Goal: Task Accomplishment & Management: Manage account settings

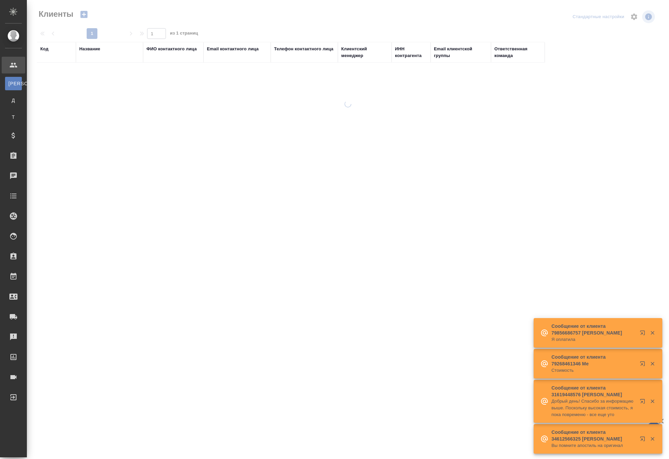
select select "RU"
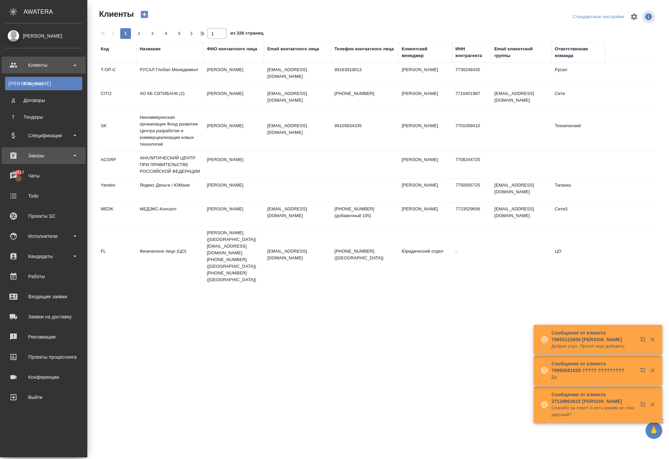
click at [36, 158] on div "Заказы" at bounding box center [43, 156] width 77 height 10
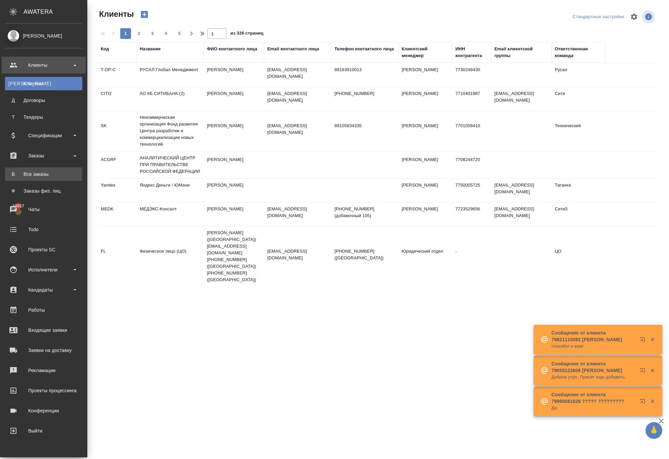
click at [42, 175] on div "Все заказы" at bounding box center [43, 174] width 70 height 7
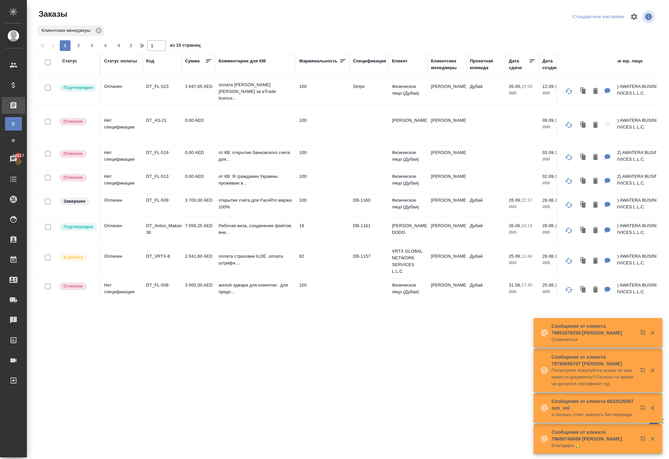
scroll to position [202, 0]
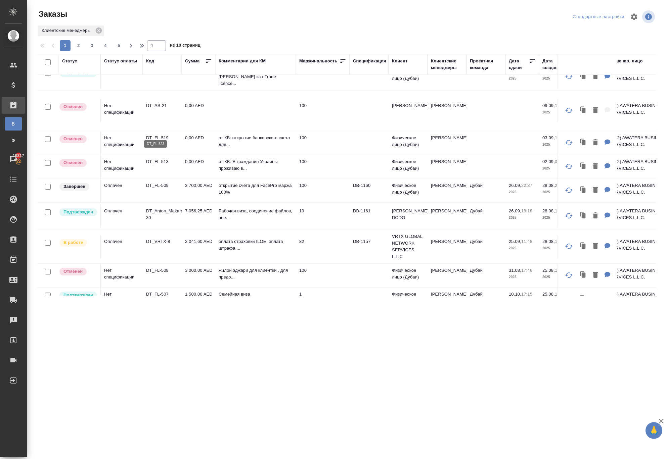
click at [160, 75] on p "DT_FL-523" at bounding box center [162, 71] width 32 height 7
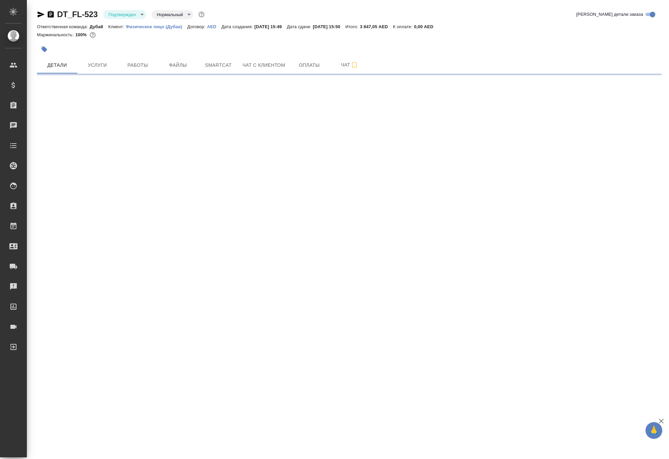
select select "RU"
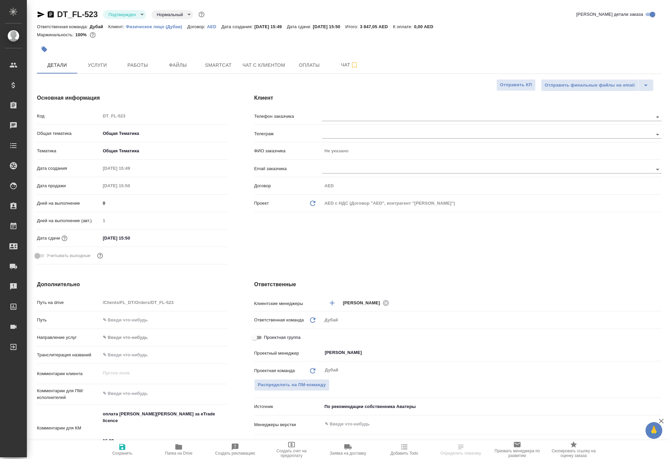
type textarea "x"
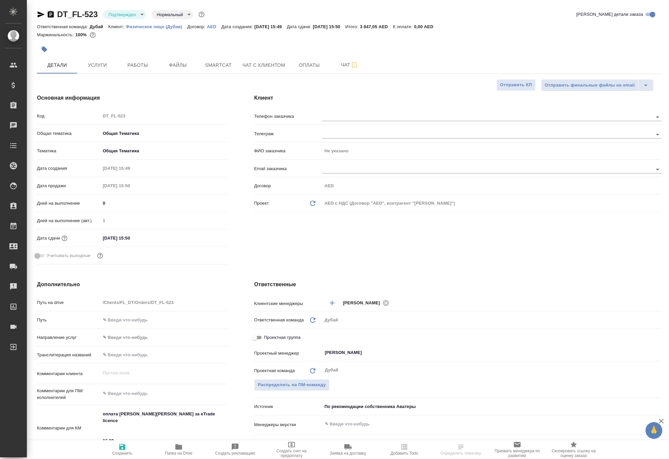
type textarea "x"
click at [187, 29] on p "Физическое лицо (Дубаи)" at bounding box center [156, 26] width 61 height 5
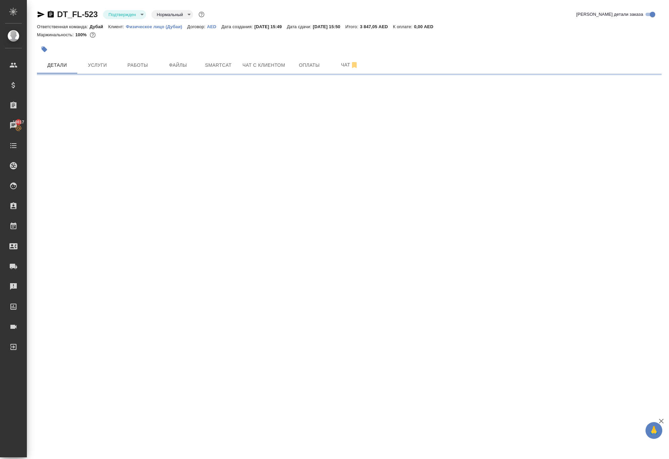
select select "RU"
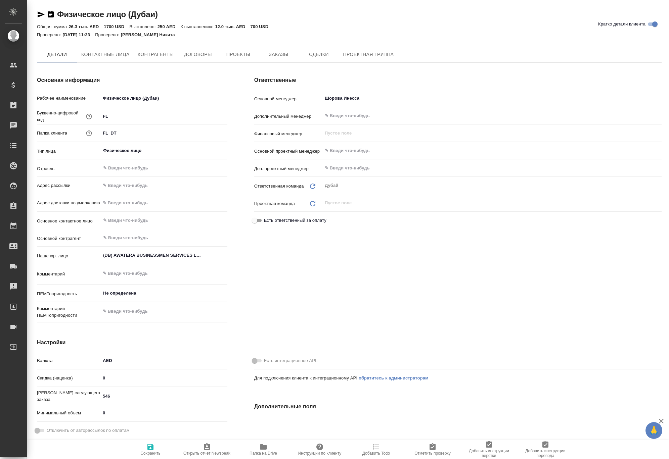
type textarea "x"
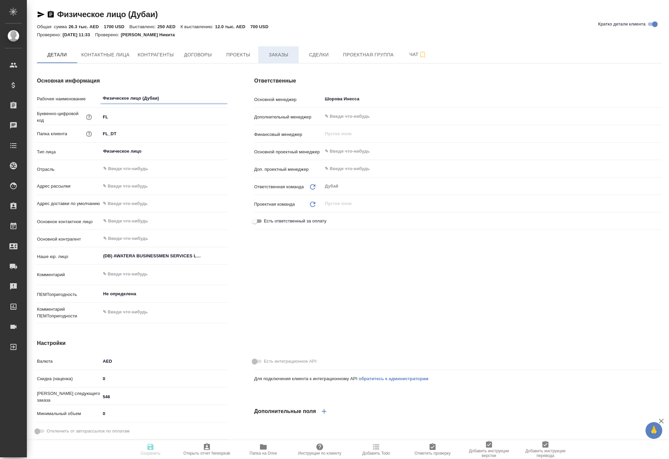
type textarea "x"
click at [294, 59] on span "Заказы" at bounding box center [278, 55] width 32 height 8
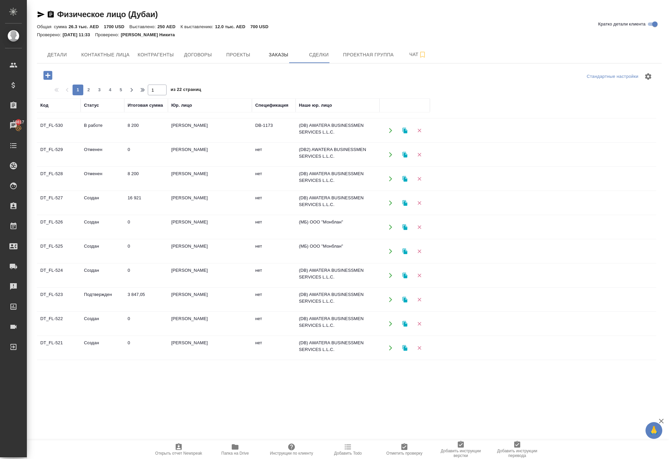
scroll to position [433, 0]
click at [94, 93] on span "2" at bounding box center [88, 90] width 11 height 7
type input "2"
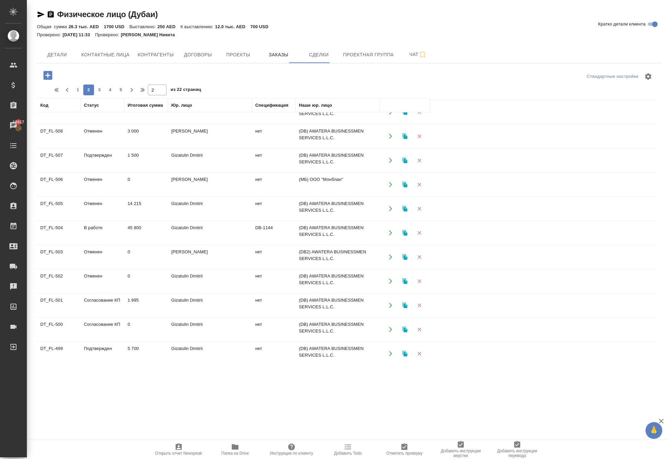
scroll to position [283, 0]
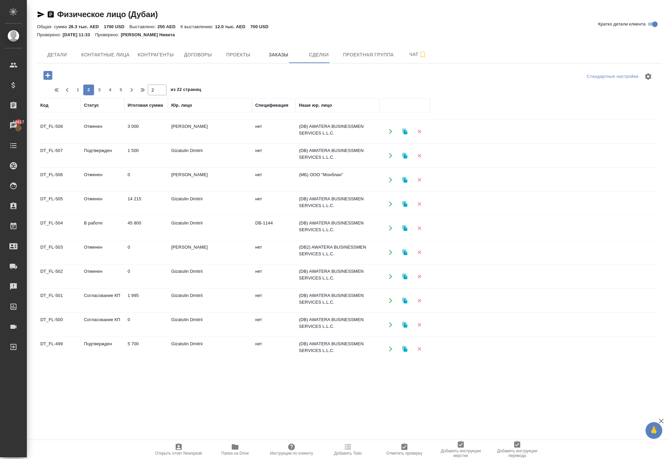
click at [389, 231] on icon "button" at bounding box center [390, 228] width 6 height 6
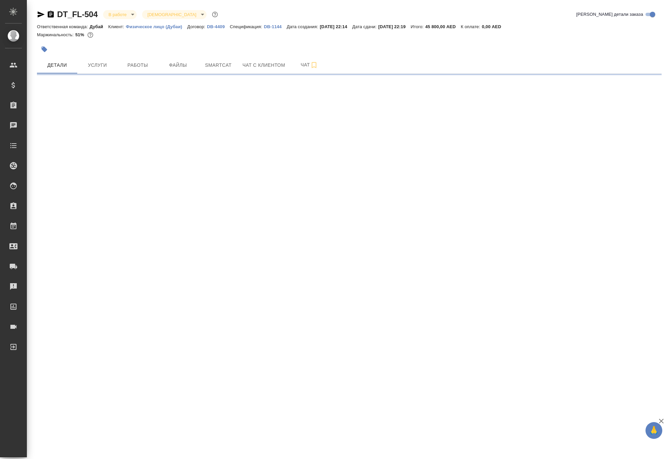
select select "RU"
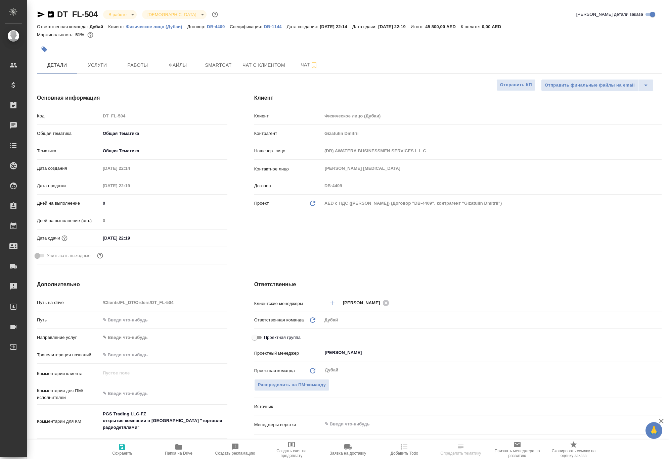
type textarea "x"
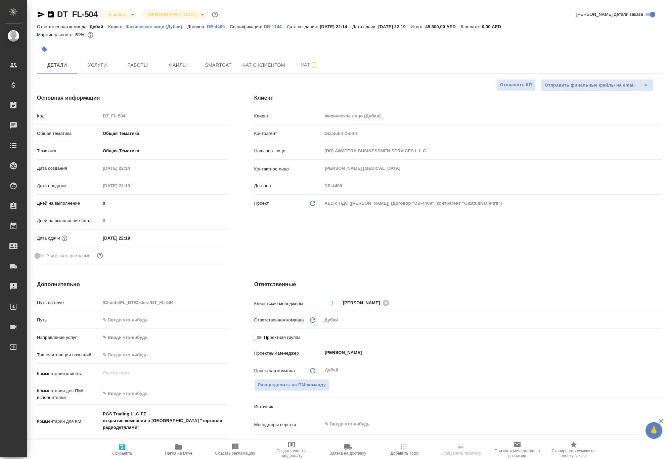
type textarea "x"
click at [99, 69] on span "Услуги" at bounding box center [97, 65] width 32 height 8
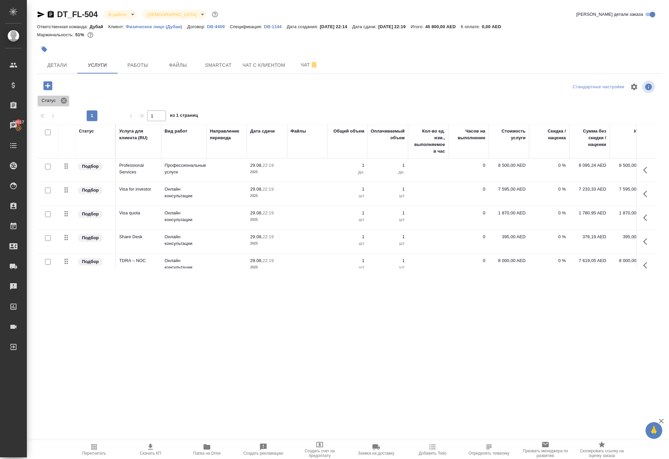
click at [67, 104] on icon at bounding box center [64, 101] width 6 height 6
